Goal: Task Accomplishment & Management: Use online tool/utility

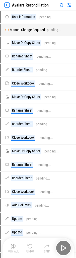
click at [64, 248] on div "Run All Undo Skip" at bounding box center [39, 248] width 66 height 16
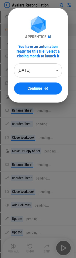
click at [35, 67] on body "Avalara Reconciliation User information pending... Manual Change Required pendi…" at bounding box center [38, 129] width 76 height 258
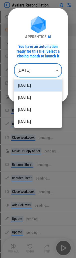
click at [24, 96] on li "Aug 2025" at bounding box center [38, 97] width 48 height 12
type input "********"
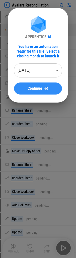
click at [30, 88] on span "Continue" at bounding box center [35, 88] width 15 height 4
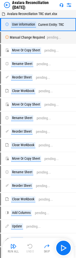
click at [14, 252] on div "Run All" at bounding box center [13, 251] width 11 height 3
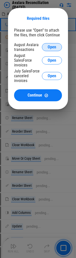
click at [53, 47] on span "Open" at bounding box center [52, 47] width 9 height 4
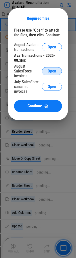
click at [51, 68] on button "Open" at bounding box center [52, 71] width 20 height 8
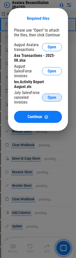
click at [51, 95] on span "Open" at bounding box center [52, 97] width 9 height 4
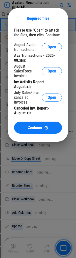
click at [31, 126] on span "Continue" at bounding box center [35, 128] width 15 height 4
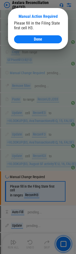
scroll to position [17803, 0]
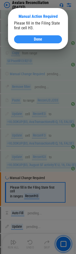
click at [31, 38] on div "Done" at bounding box center [38, 39] width 36 height 4
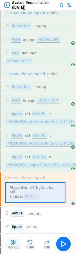
click at [16, 244] on img "button" at bounding box center [14, 242] width 6 height 6
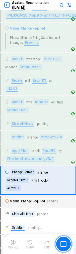
scroll to position [18023, 0]
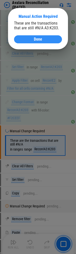
click at [36, 37] on span "Done" at bounding box center [38, 39] width 8 height 4
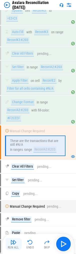
click at [15, 247] on div "Run All" at bounding box center [13, 247] width 11 height 3
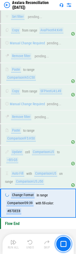
scroll to position [18211, 0]
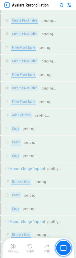
scroll to position [15939, 0]
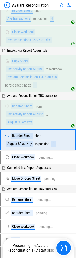
scroll to position [16043, 0]
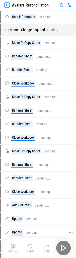
click at [64, 248] on div "Run All Undo Skip" at bounding box center [39, 248] width 66 height 16
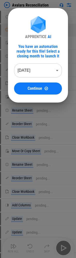
click at [37, 71] on body "Avalara Reconciliation User information pending... Manual Change Required pendi…" at bounding box center [38, 129] width 76 height 258
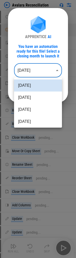
click at [29, 109] on li "Jul 2025" at bounding box center [38, 109] width 48 height 12
type input "********"
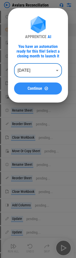
click at [38, 90] on span "Continue" at bounding box center [35, 88] width 15 height 4
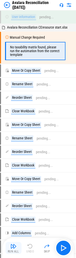
click at [11, 247] on img "button" at bounding box center [14, 246] width 6 height 6
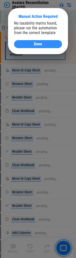
drag, startPoint x: 45, startPoint y: 45, endPoint x: 48, endPoint y: 37, distance: 8.1
click at [45, 45] on div "Done" at bounding box center [38, 44] width 36 height 4
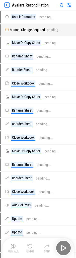
click at [63, 249] on div "Run All Undo Skip" at bounding box center [39, 248] width 66 height 16
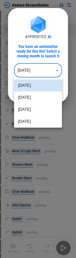
click at [34, 72] on body "Avalara Reconciliation User information pending... Manual Change Required pendi…" at bounding box center [38, 129] width 76 height 258
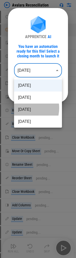
click at [24, 108] on li "Jul 2025" at bounding box center [38, 109] width 48 height 12
type input "********"
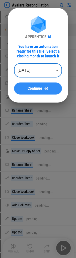
click at [33, 89] on span "Continue" at bounding box center [35, 88] width 15 height 4
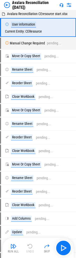
click at [17, 250] on div "Run All" at bounding box center [13, 251] width 11 height 3
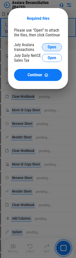
click at [49, 46] on span "Open" at bounding box center [52, 47] width 9 height 4
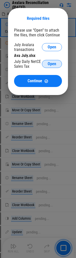
click at [49, 63] on span "Open" at bounding box center [52, 64] width 9 height 4
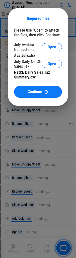
drag, startPoint x: 33, startPoint y: 94, endPoint x: 1, endPoint y: 125, distance: 43.9
click at [33, 94] on span "Continue" at bounding box center [35, 92] width 15 height 4
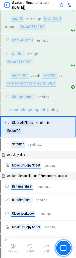
scroll to position [16408, 0]
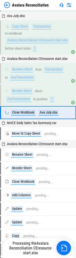
scroll to position [14955, 0]
